Goal: Task Accomplishment & Management: Use online tool/utility

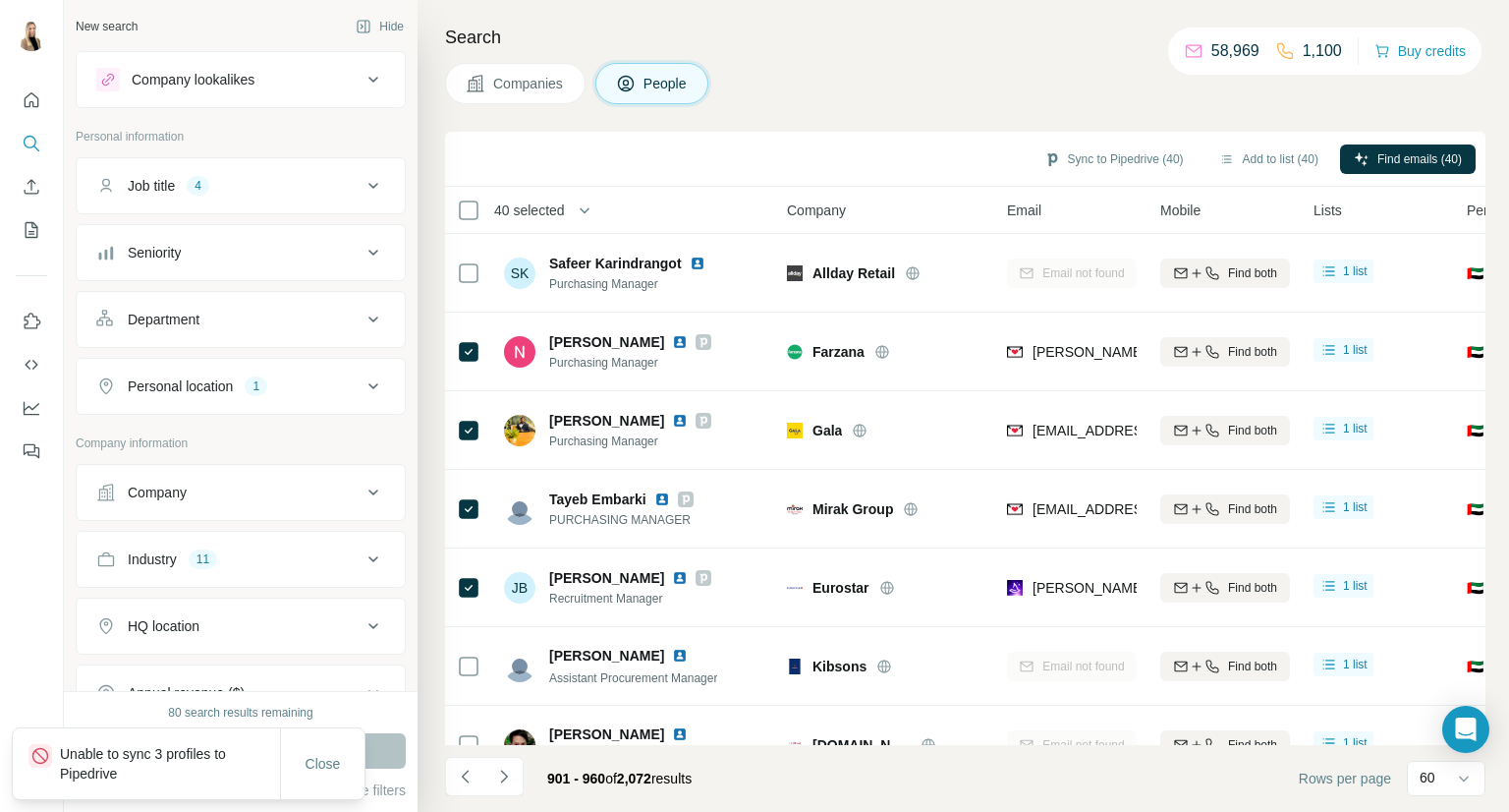
scroll to position [4215, 0]
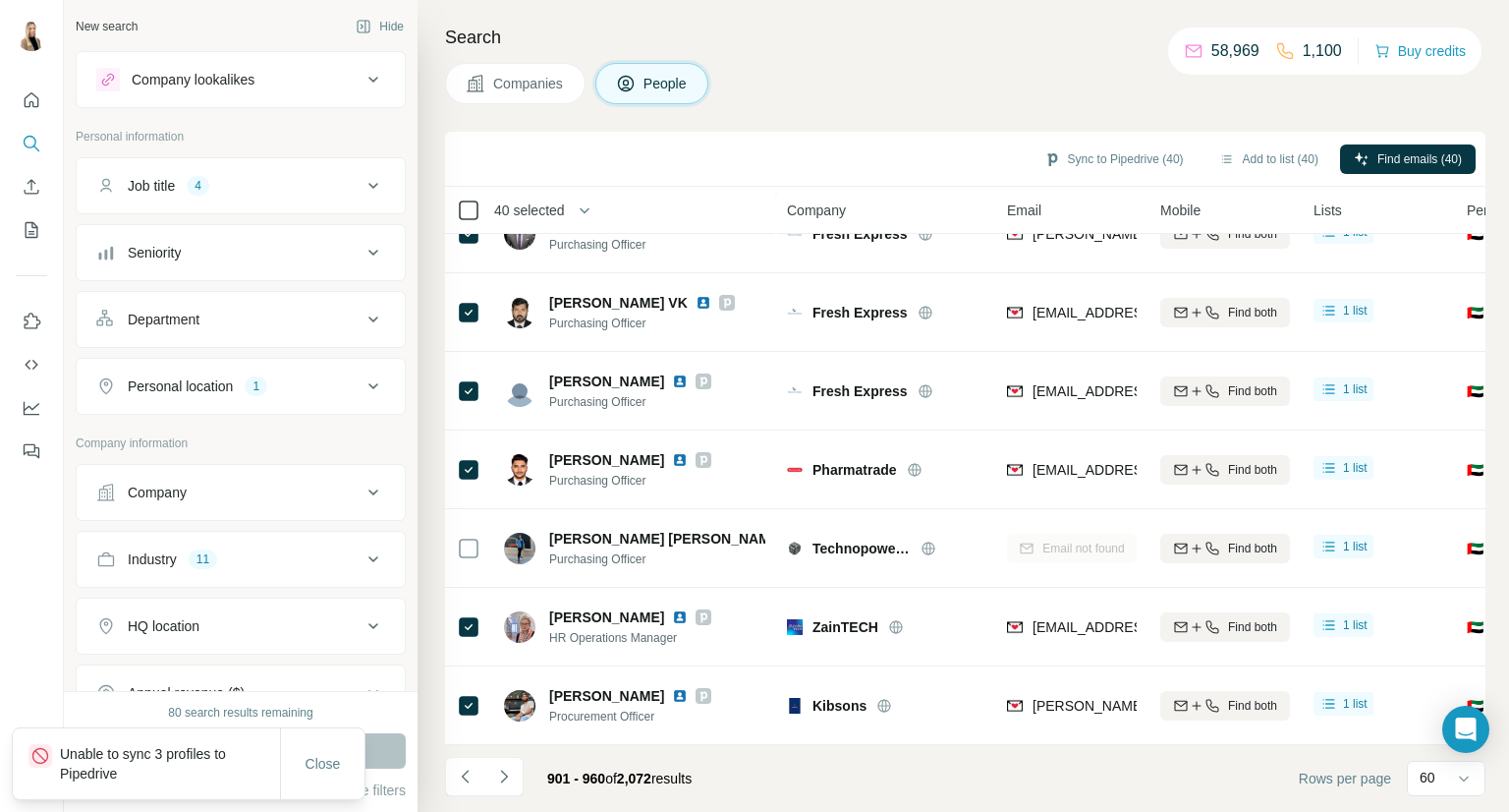
click at [479, 208] on icon at bounding box center [469, 210] width 24 height 24
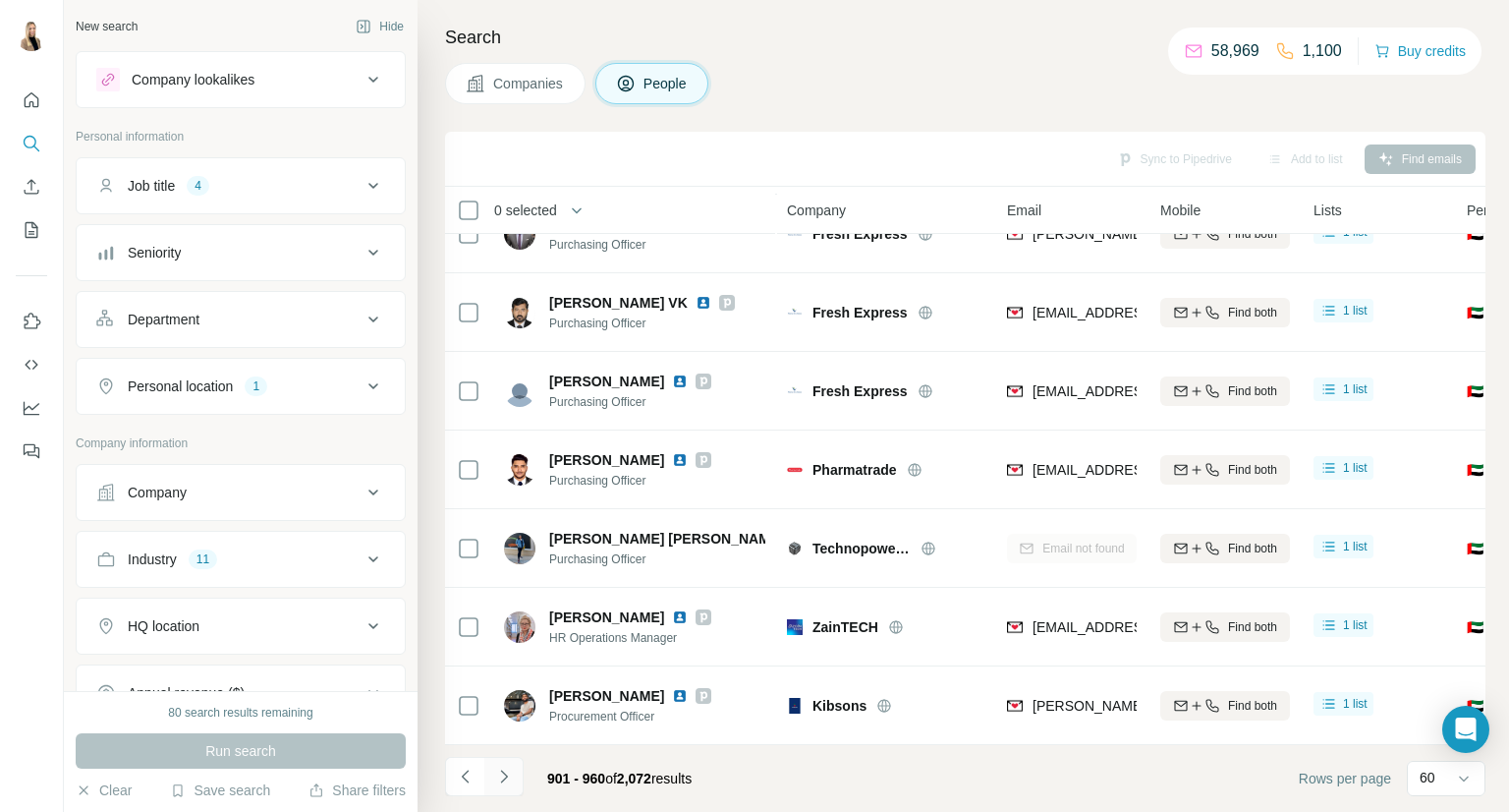
click at [507, 781] on icon "Navigate to next page" at bounding box center [505, 776] width 20 height 20
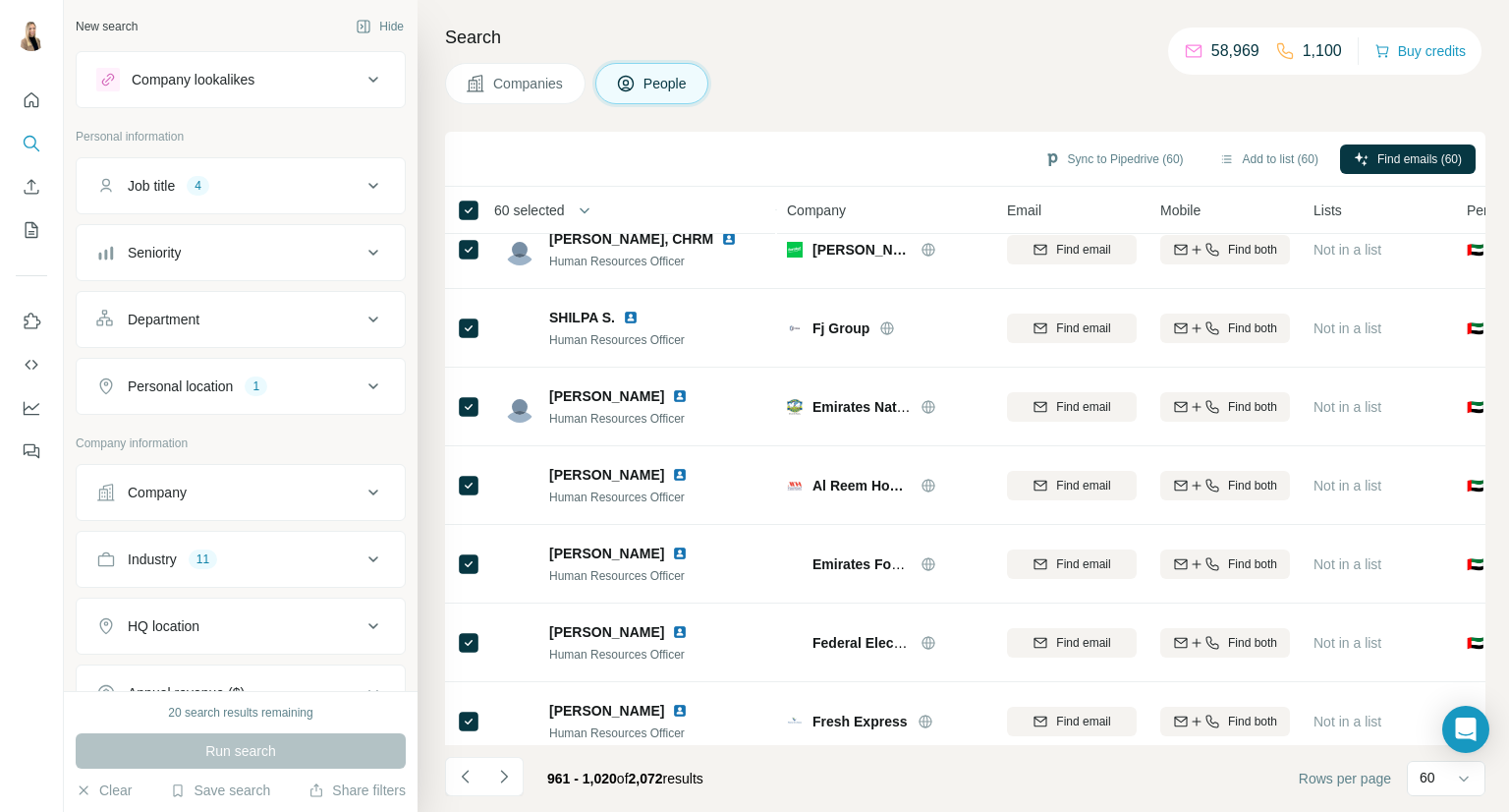
scroll to position [4216, 0]
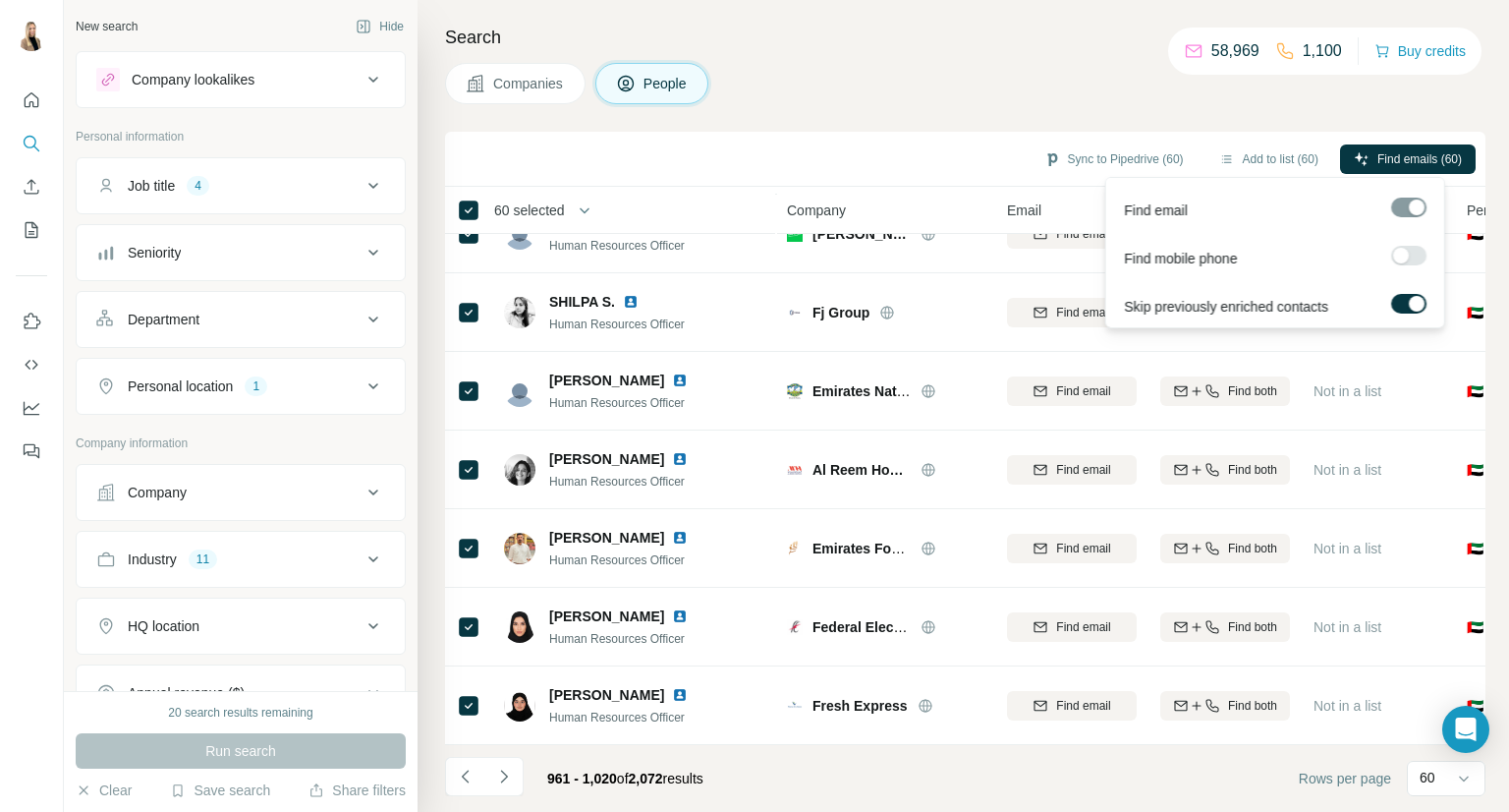
click at [1382, 158] on span "Find emails (60)" at bounding box center [1419, 160] width 84 height 18
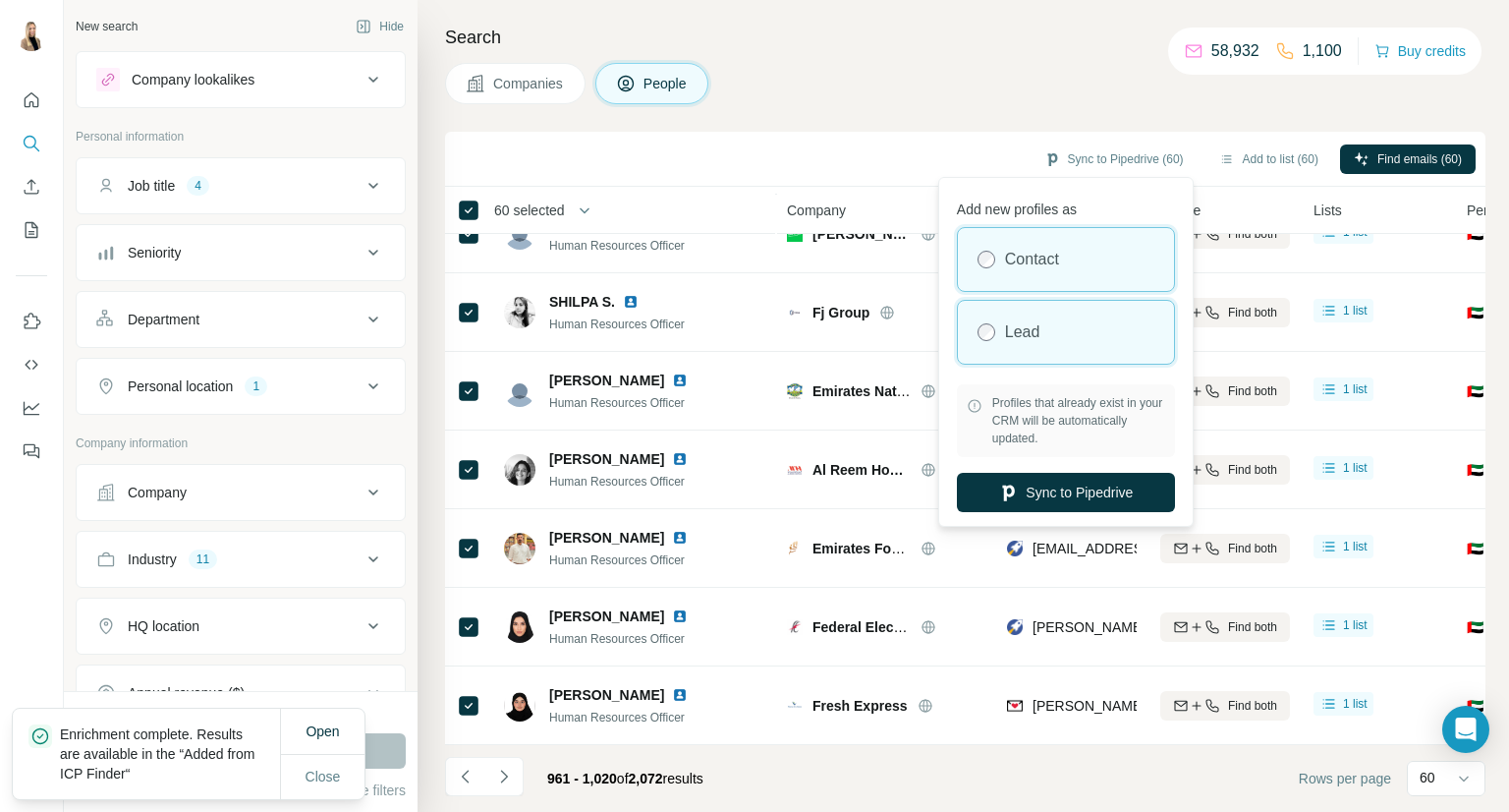
click at [1032, 320] on label "Lead" at bounding box center [1023, 332] width 36 height 24
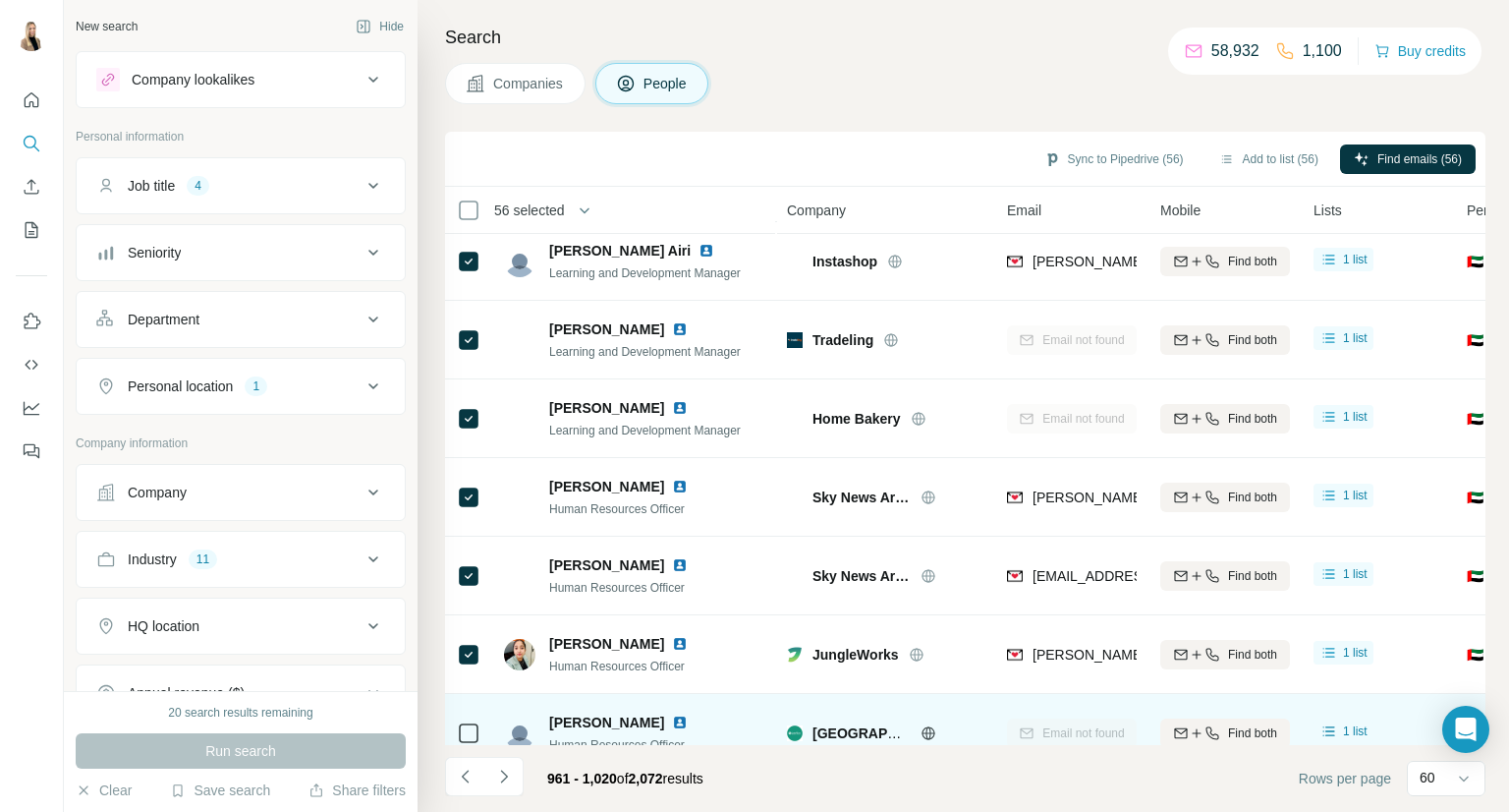
scroll to position [3391, 0]
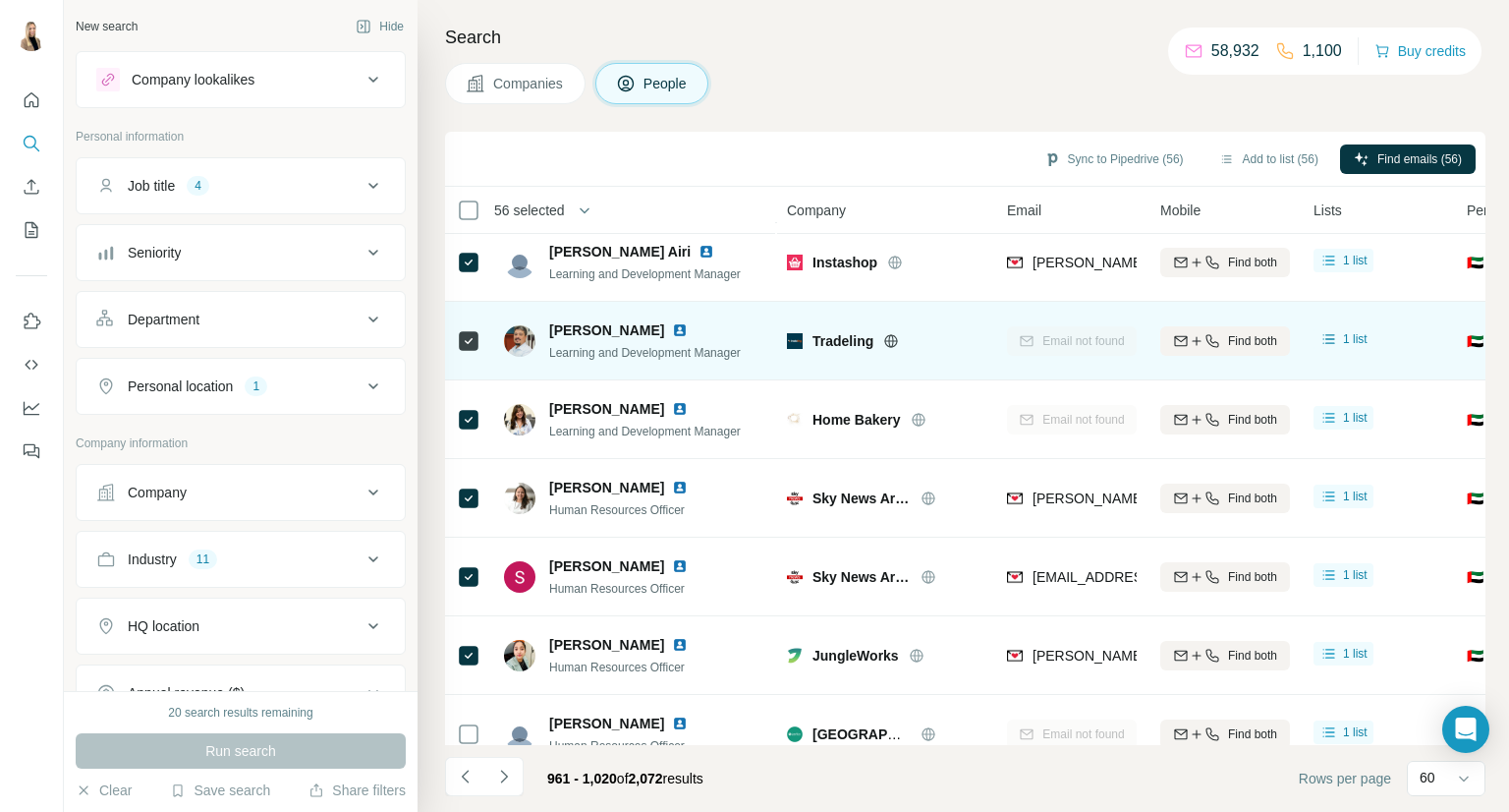
click at [463, 351] on icon at bounding box center [469, 341] width 24 height 24
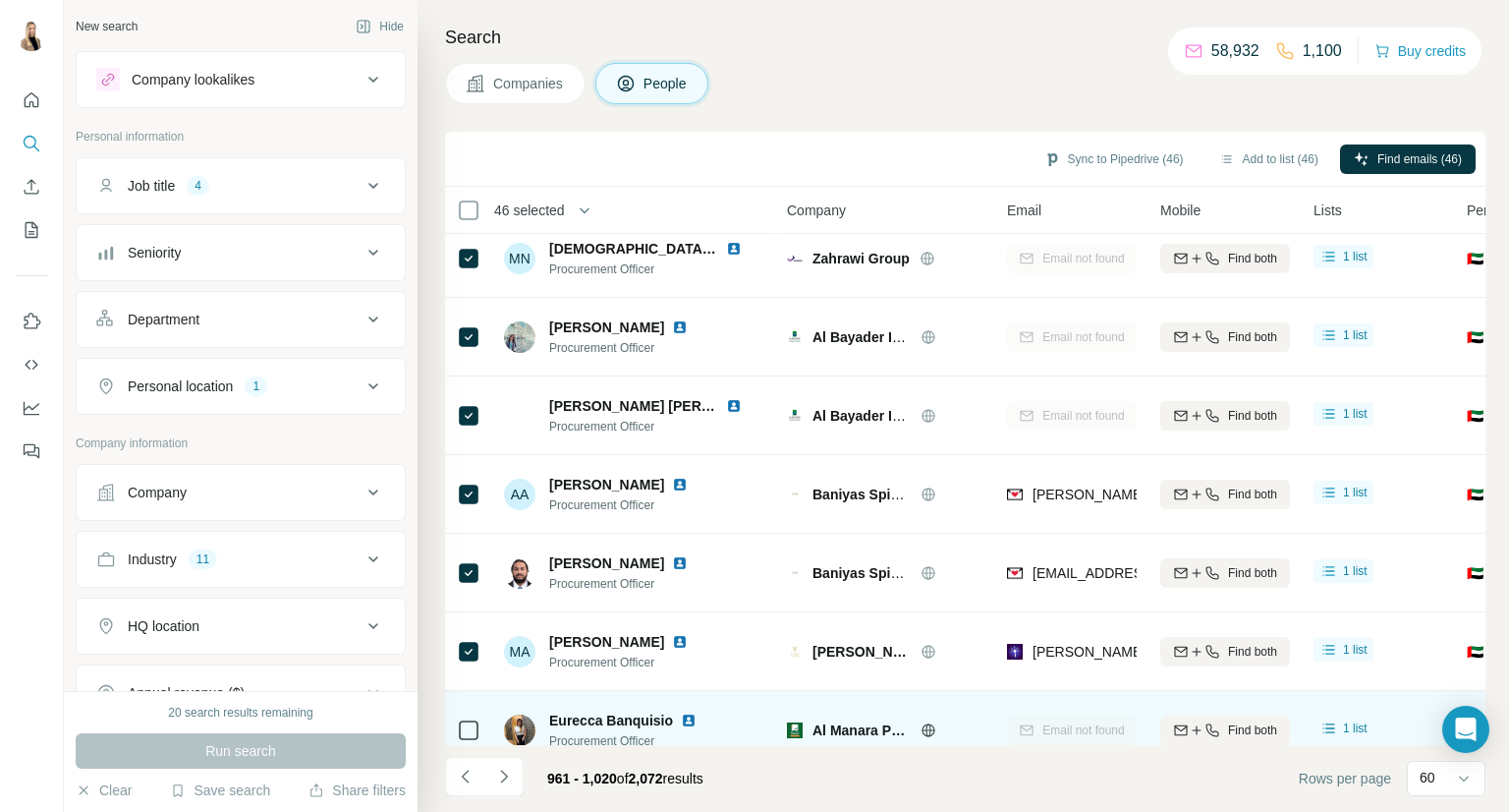
scroll to position [405, 0]
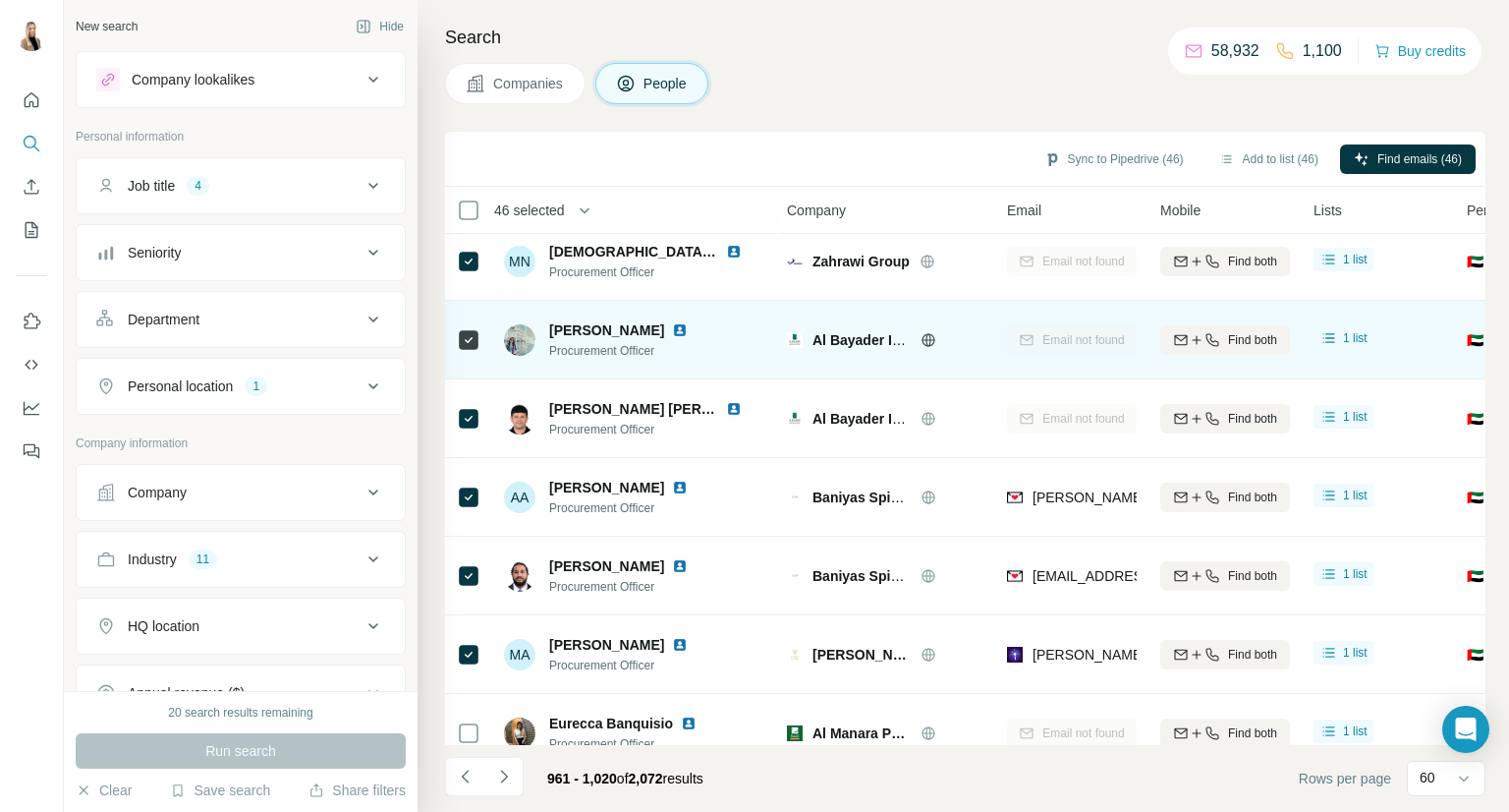
click at [466, 351] on div at bounding box center [469, 339] width 24 height 55
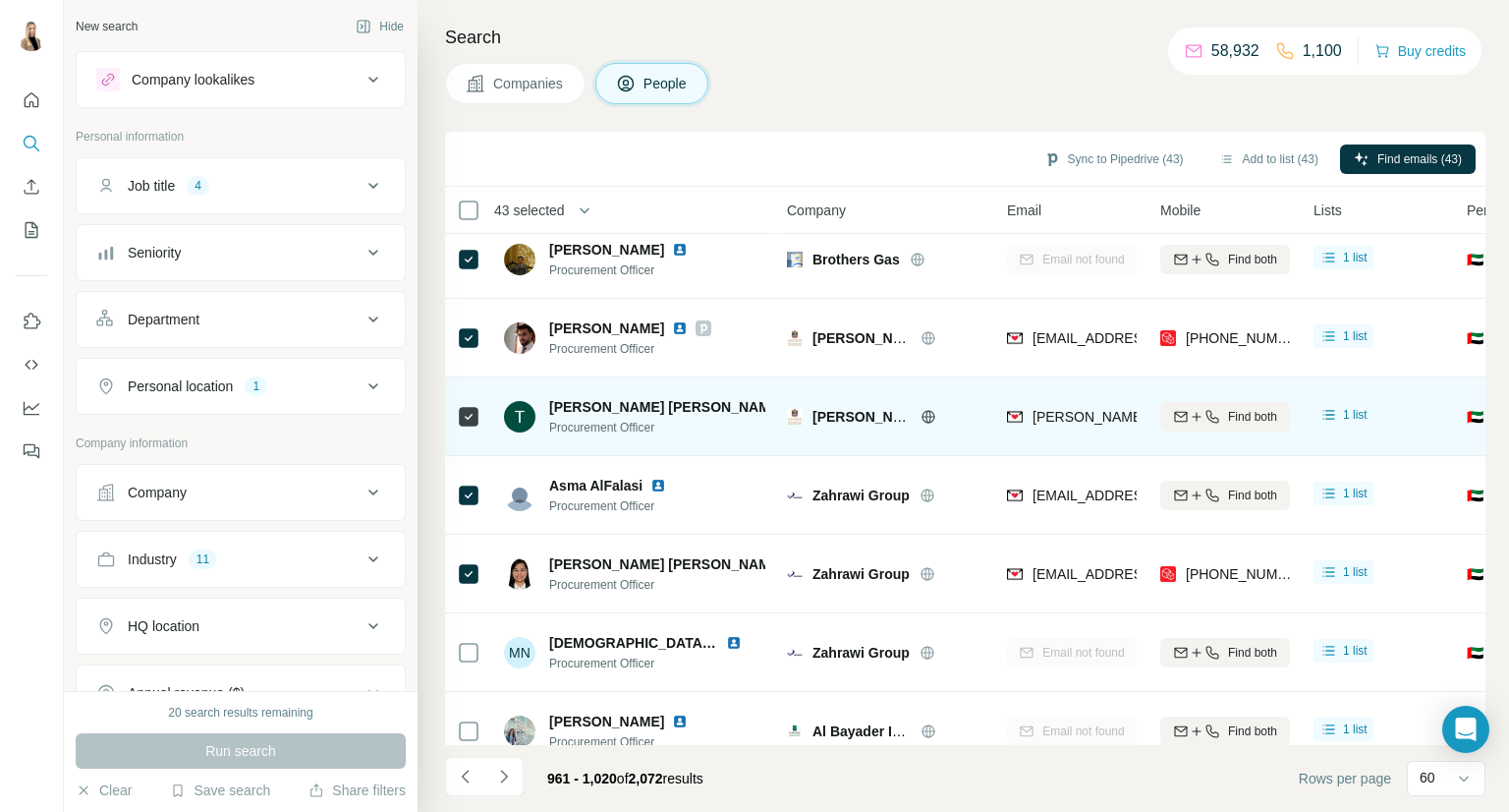
scroll to position [0, 0]
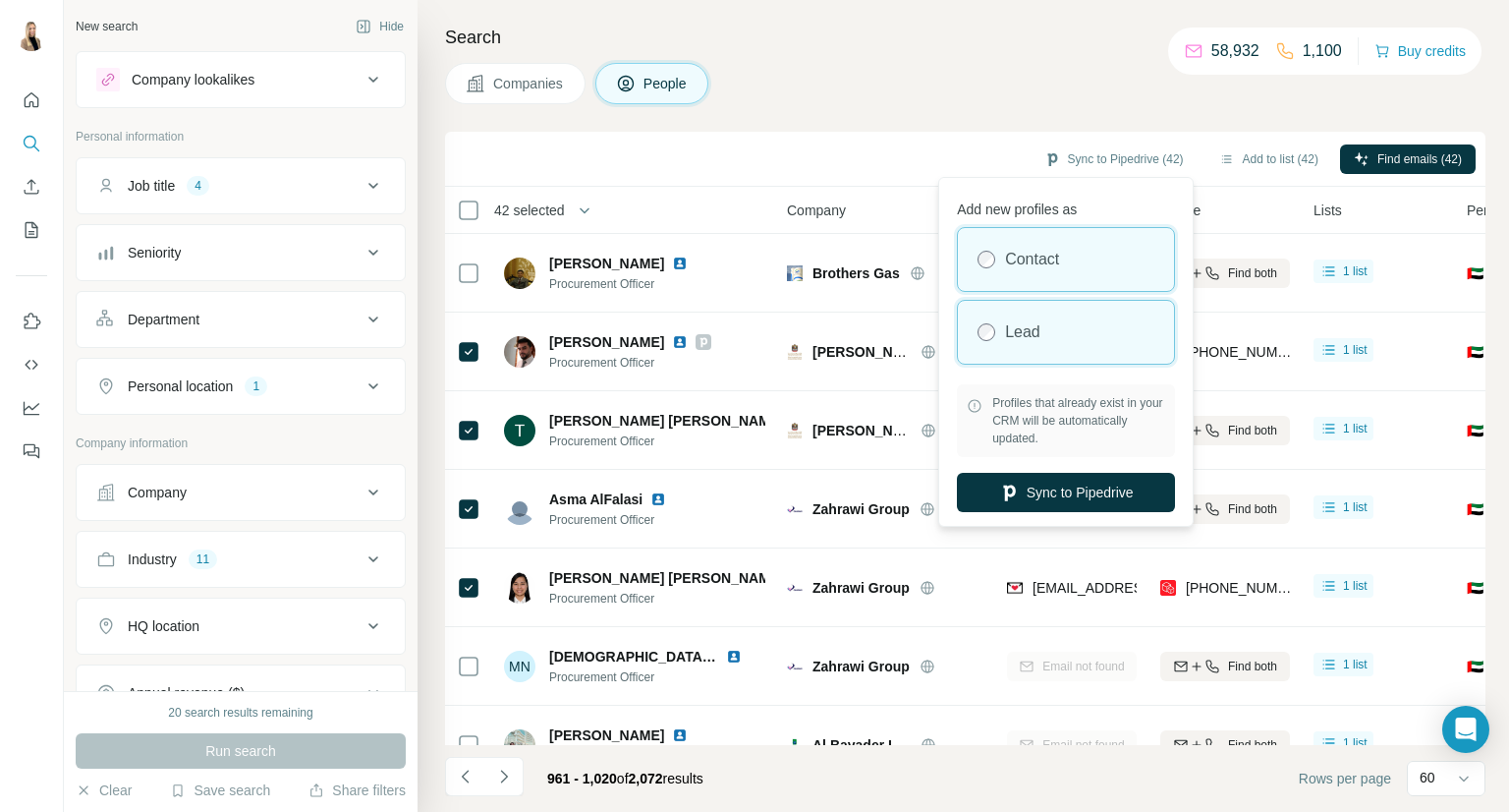
click at [1109, 317] on div "Lead" at bounding box center [1066, 331] width 216 height 62
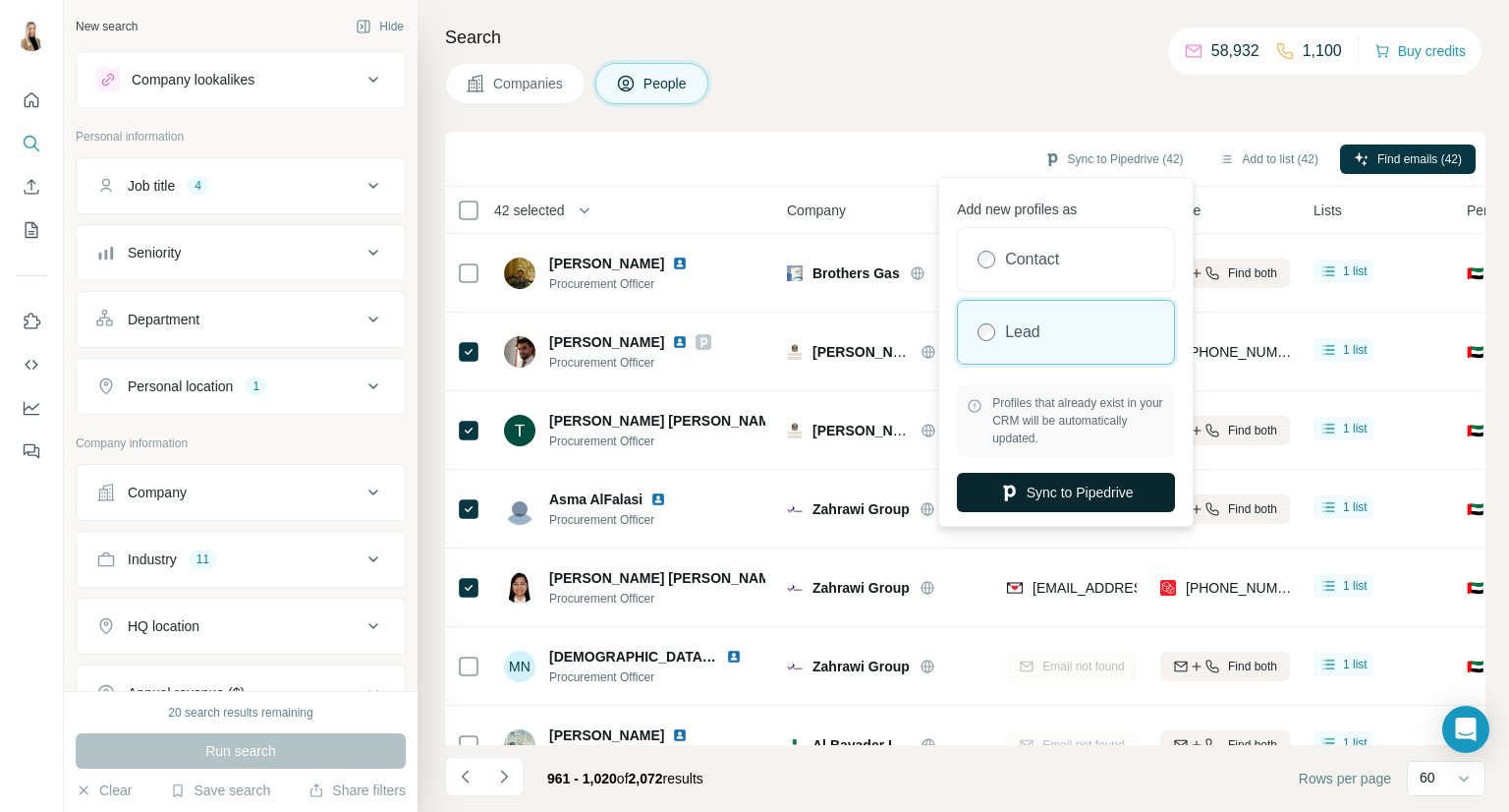
click at [1103, 488] on button "Sync to Pipedrive" at bounding box center [1066, 493] width 218 height 40
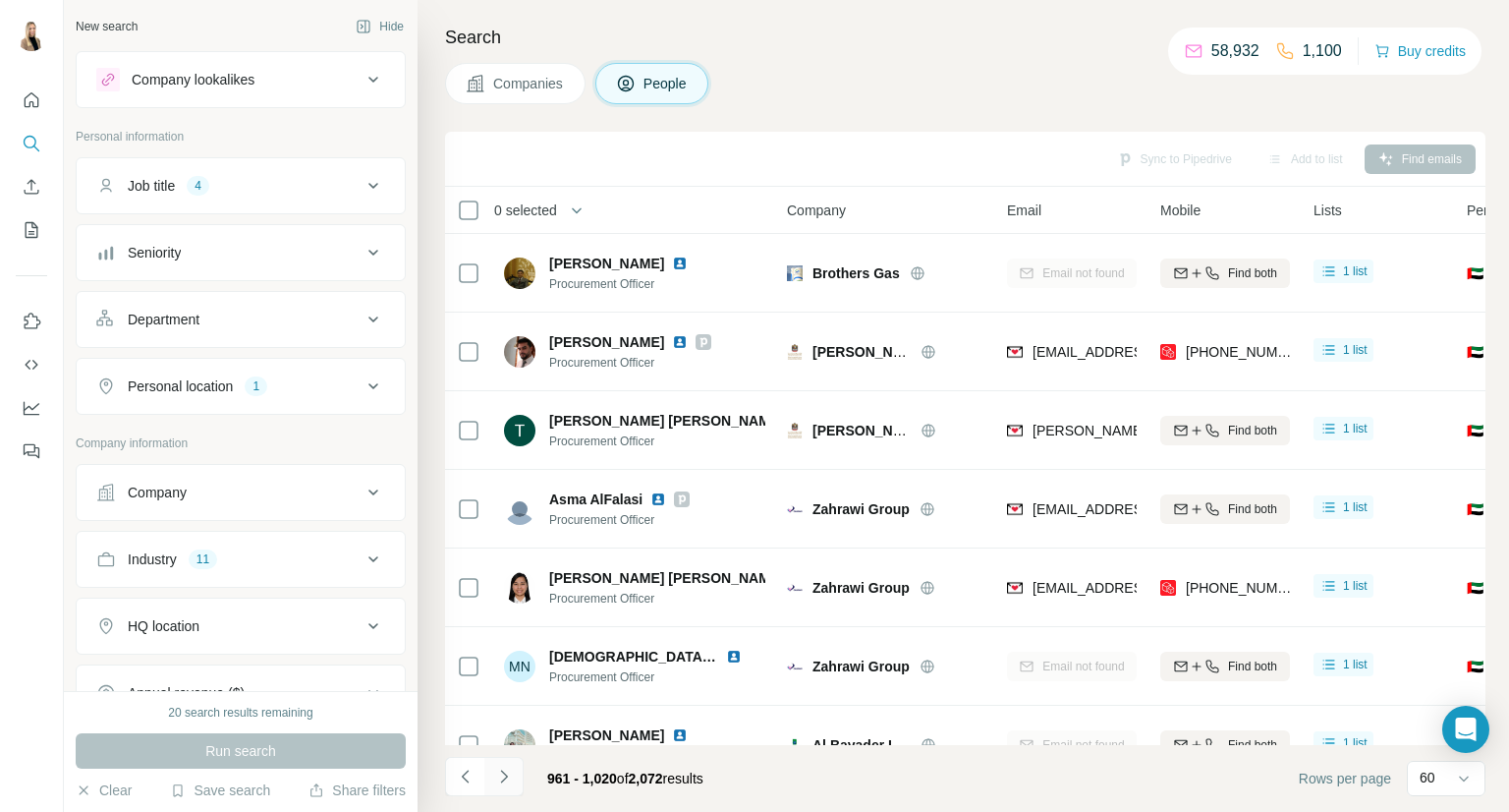
click at [505, 772] on icon "Navigate to next page" at bounding box center [505, 776] width 20 height 20
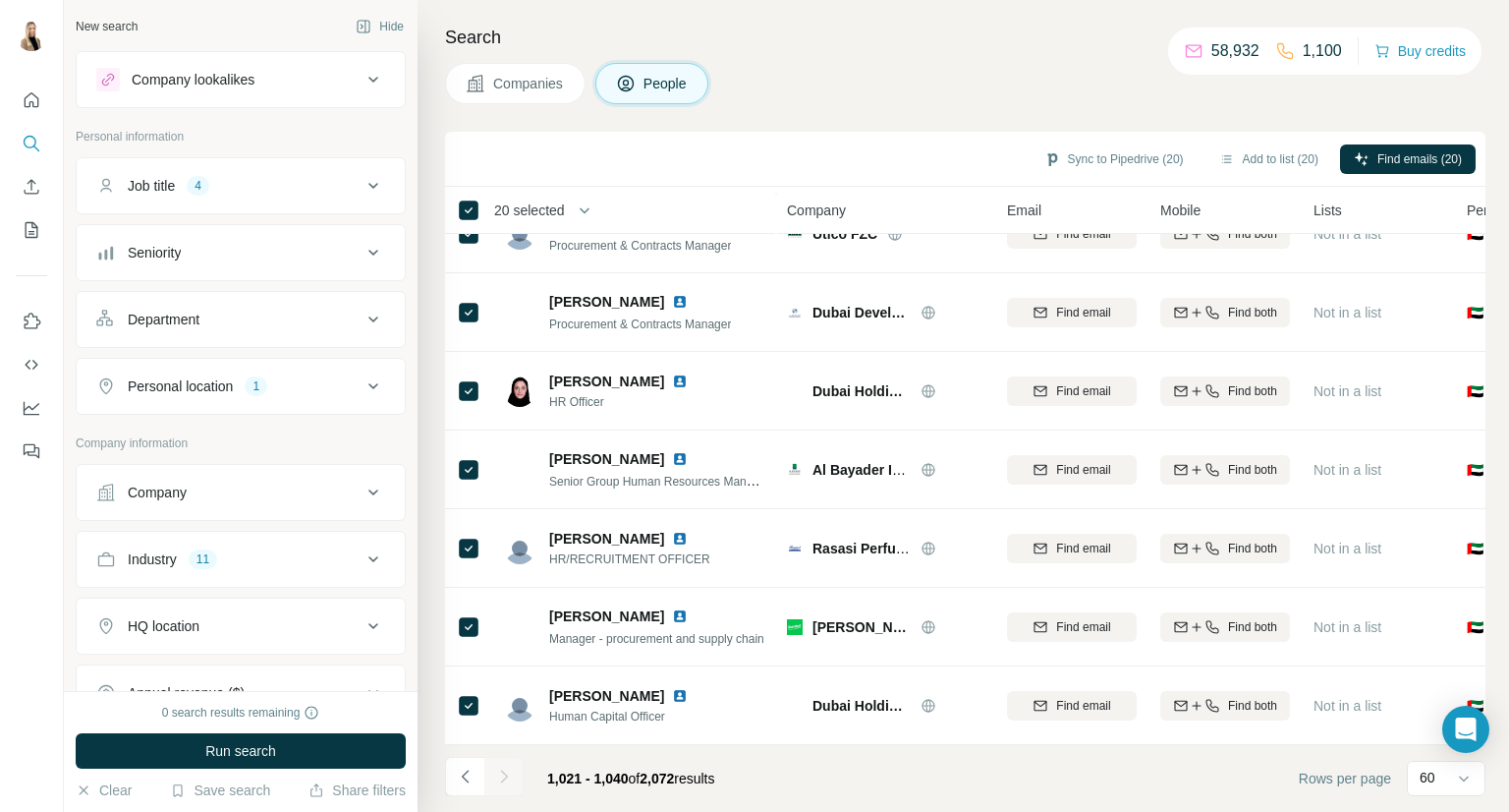
scroll to position [1071, 0]
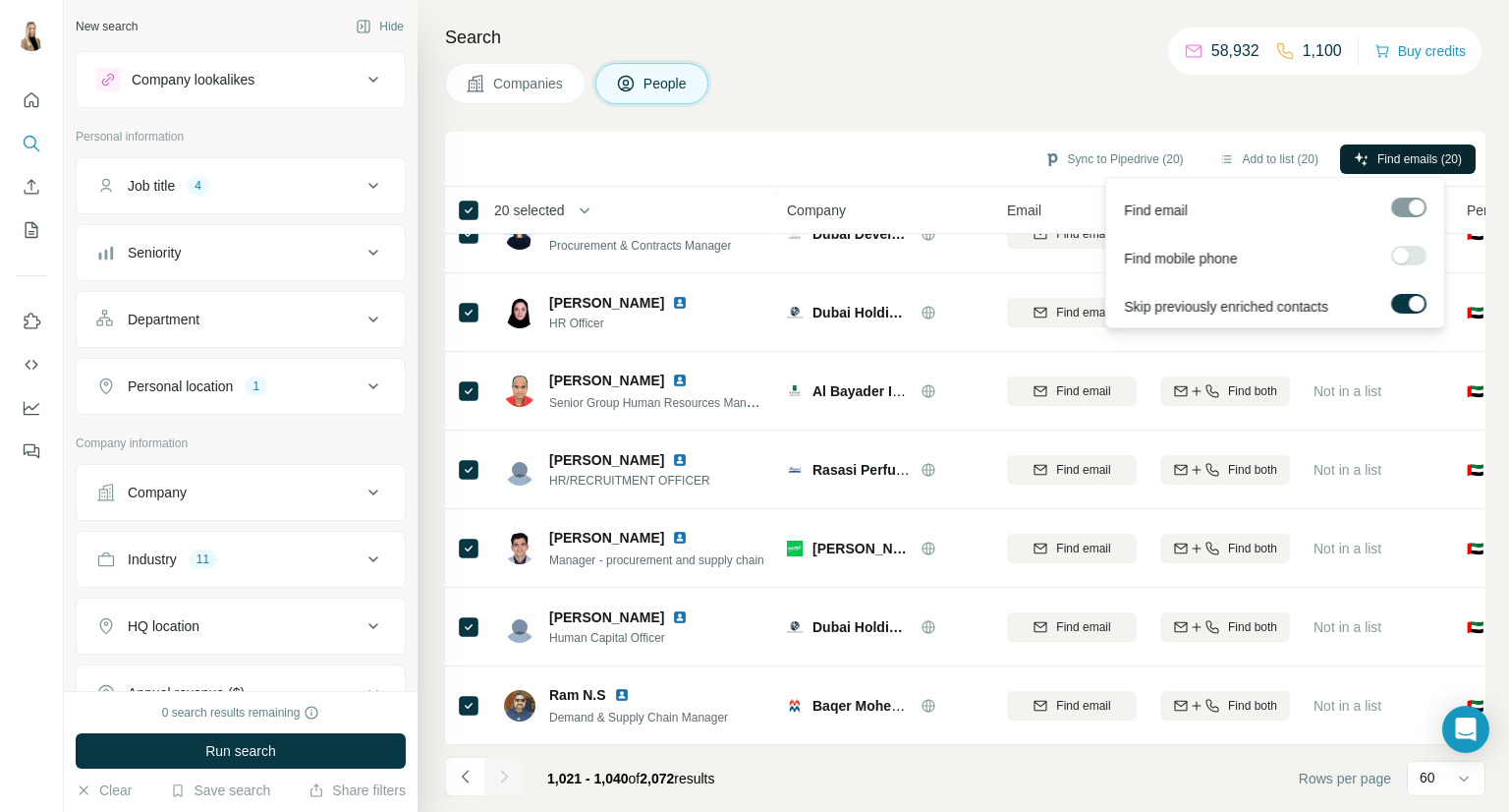
click at [1377, 167] on button "Find emails (20)" at bounding box center [1408, 160] width 136 height 30
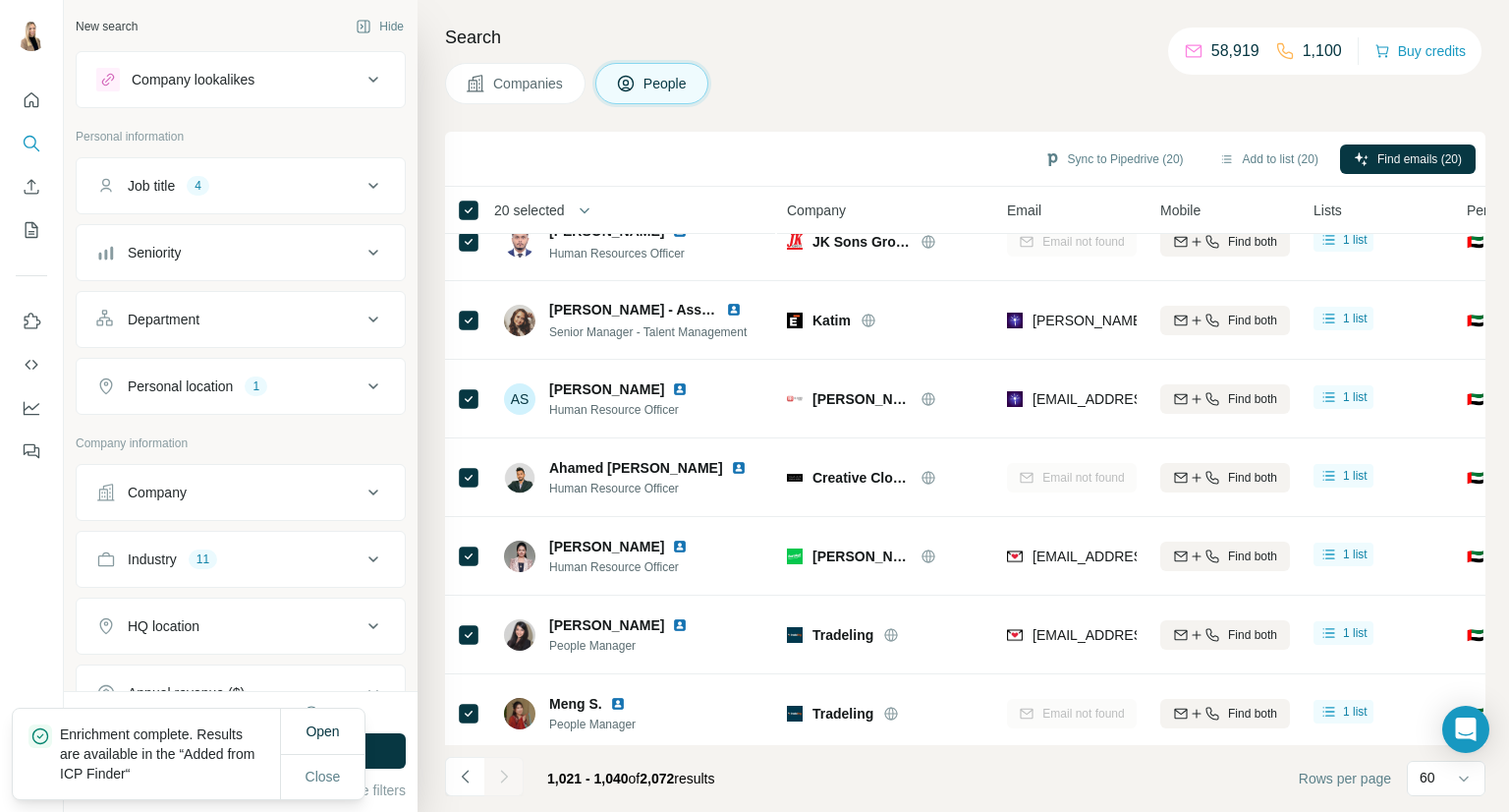
scroll to position [0, 0]
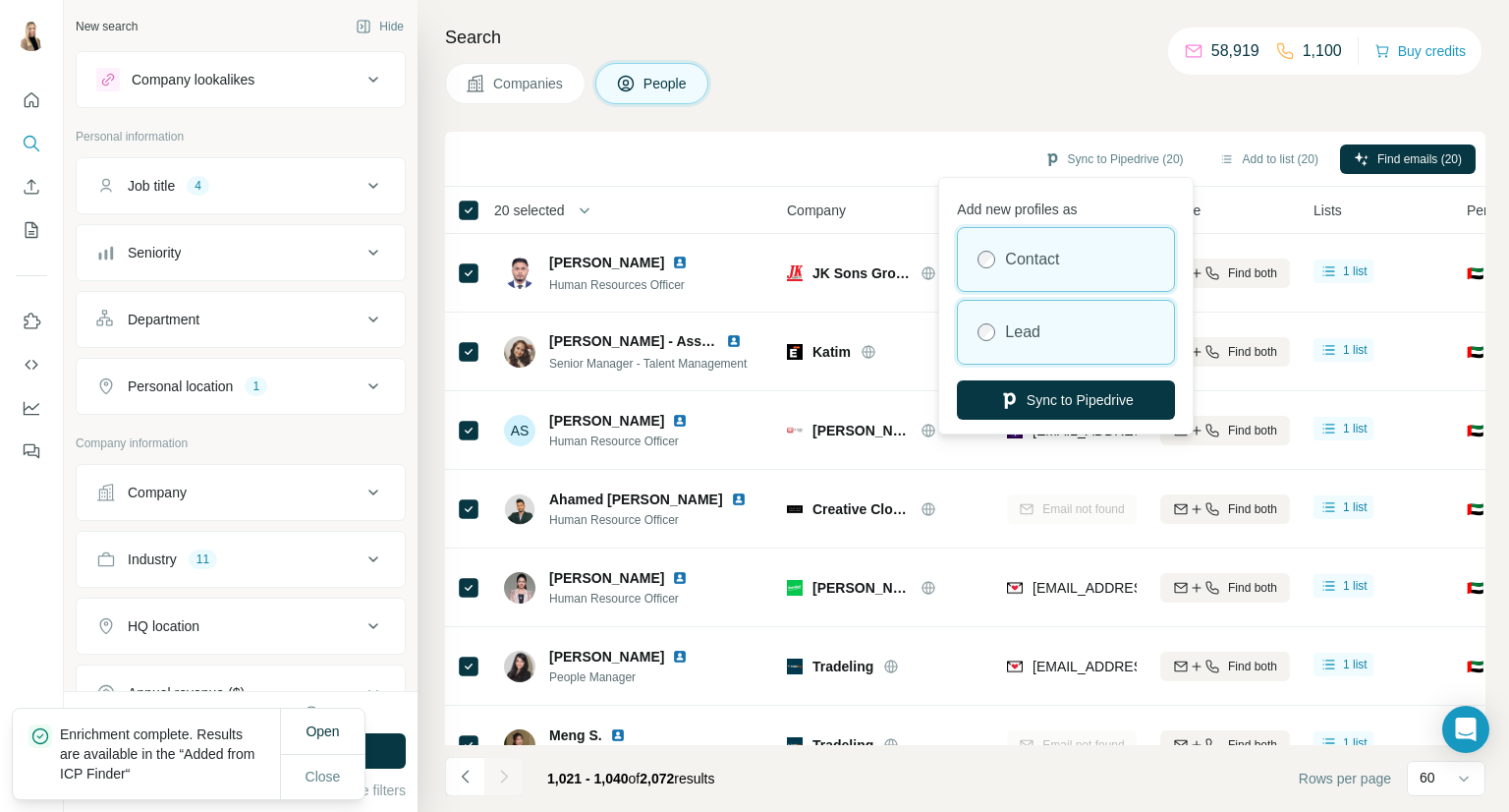
click at [1063, 328] on div "Lead" at bounding box center [1066, 331] width 216 height 62
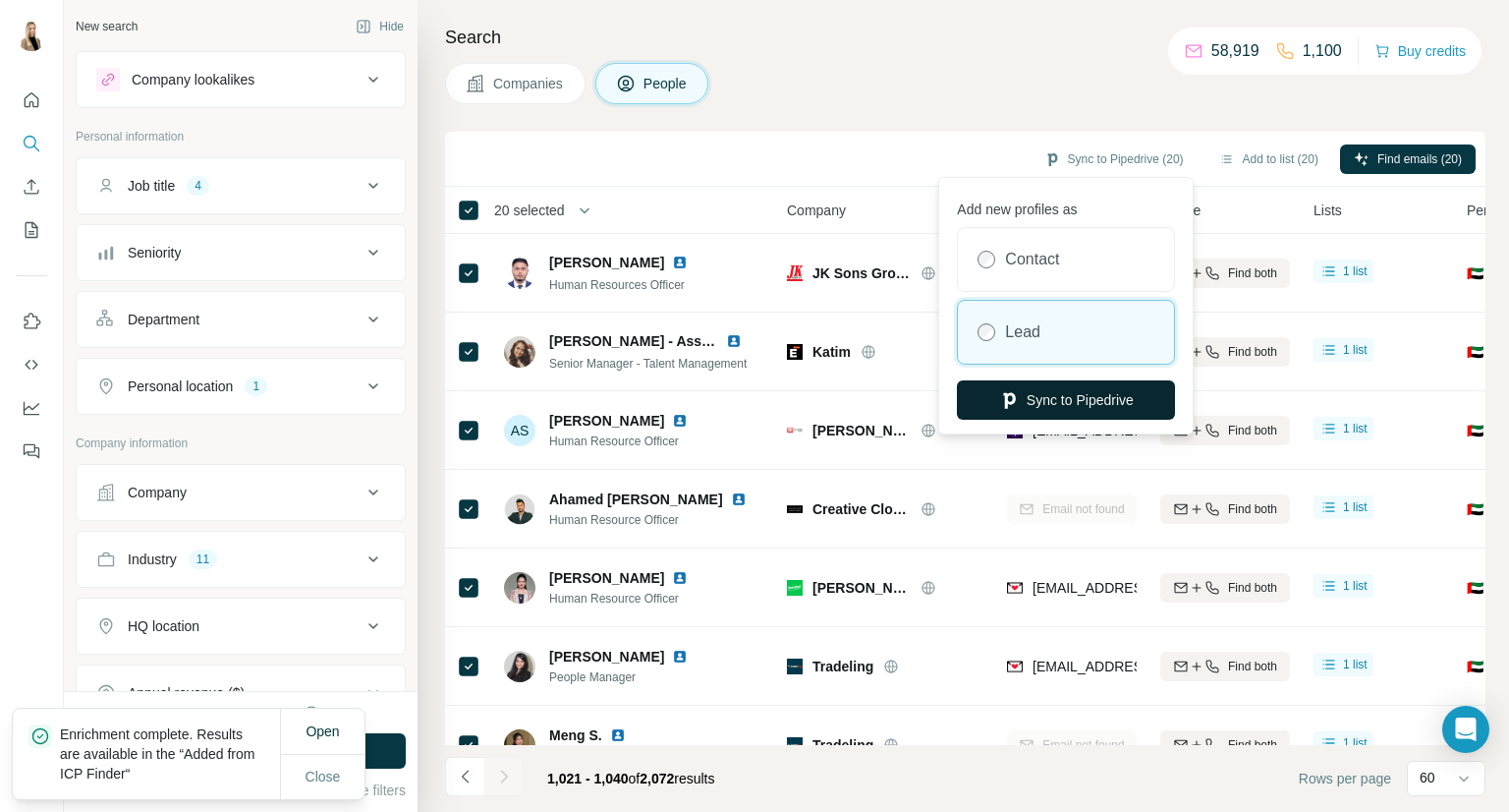
click at [1069, 407] on button "Sync to Pipedrive" at bounding box center [1066, 401] width 218 height 40
